Goal: Find specific page/section: Find specific page/section

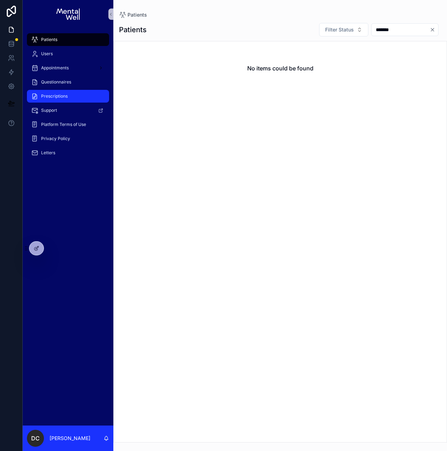
click at [57, 97] on span "Prescriptions" at bounding box center [54, 96] width 27 height 6
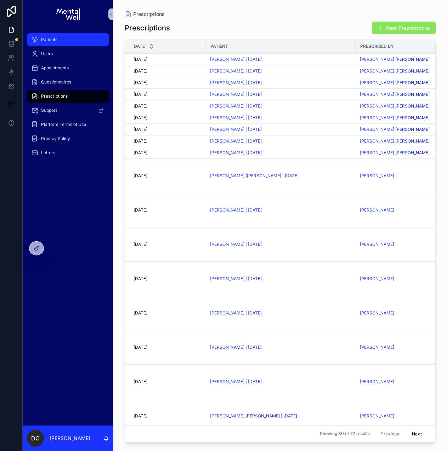
click at [56, 37] on span "Patients" at bounding box center [49, 40] width 16 height 6
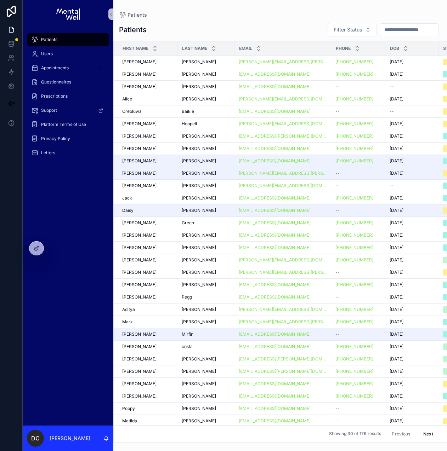
click at [391, 32] on input "scrollable content" at bounding box center [409, 30] width 58 height 10
type input "*****"
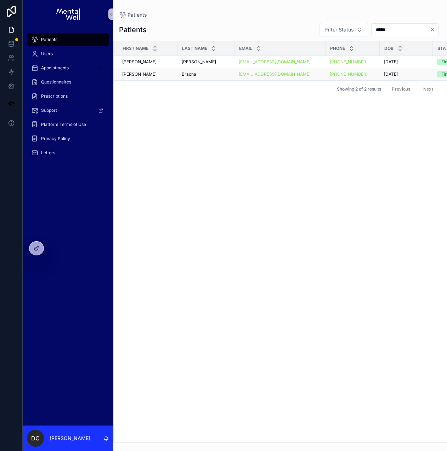
click at [201, 73] on div "[PERSON_NAME]" at bounding box center [206, 75] width 49 height 6
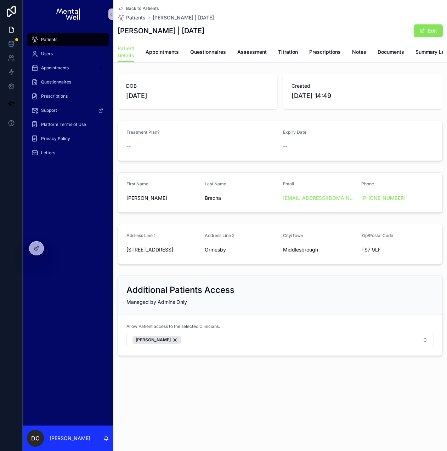
scroll to position [0, 55]
click at [421, 55] on span "Prescriptions" at bounding box center [427, 52] width 32 height 7
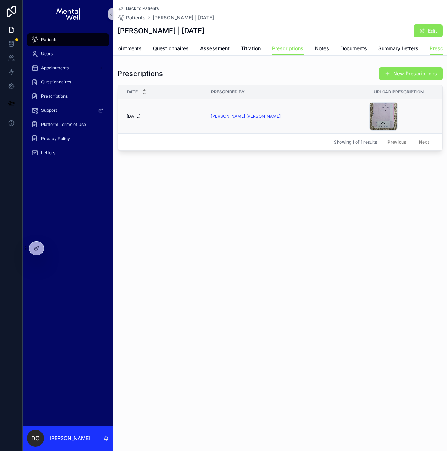
click at [321, 119] on div "[PERSON_NAME] [PERSON_NAME]" at bounding box center [288, 117] width 154 height 6
